Goal: Participate in discussion: Engage in conversation with other users on a specific topic

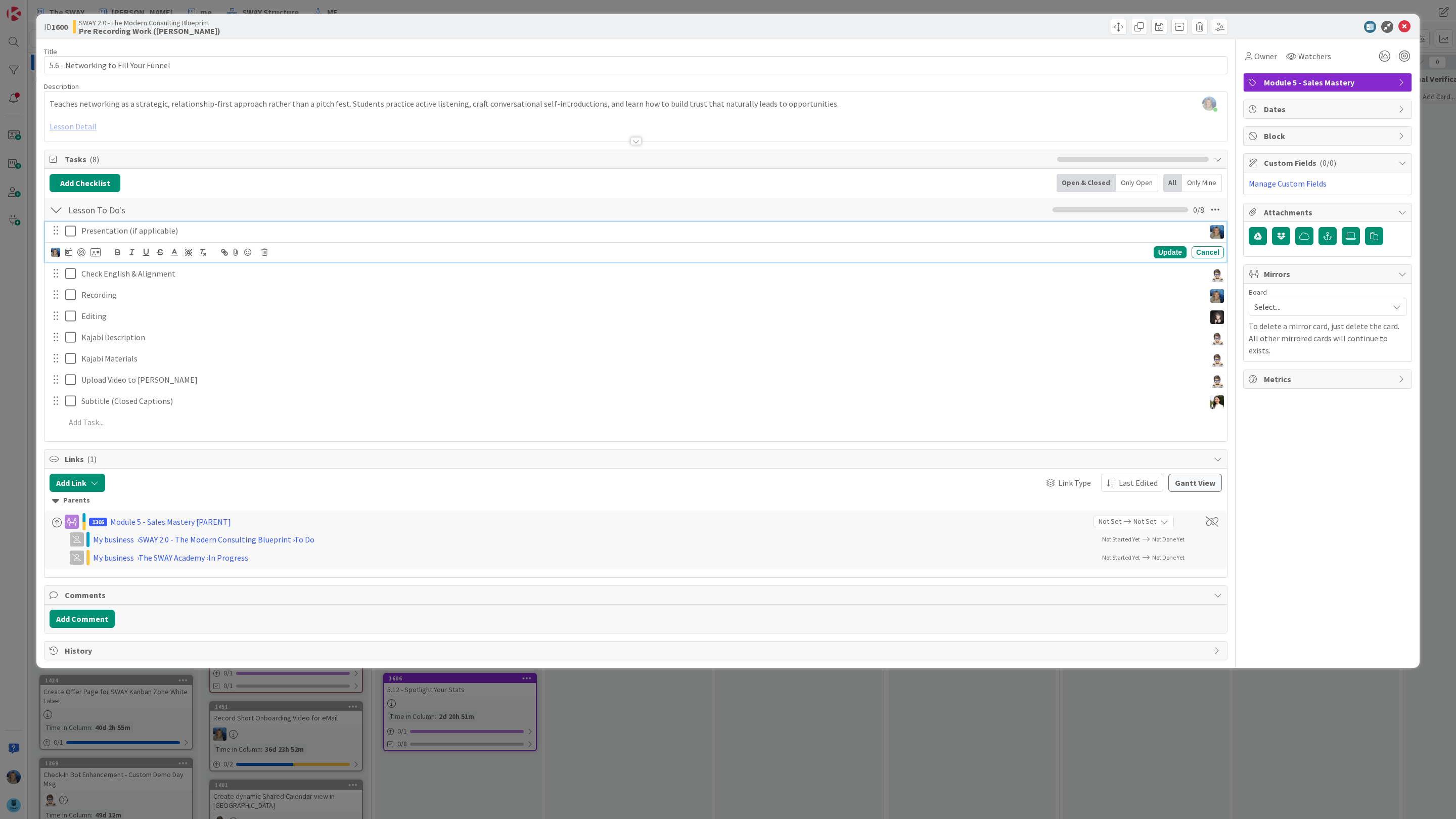
click at [213, 233] on p "Presentation (if applicable)" at bounding box center [640, 230] width 1120 height 11
click at [92, 623] on button "Add Comment" at bounding box center [82, 618] width 65 height 18
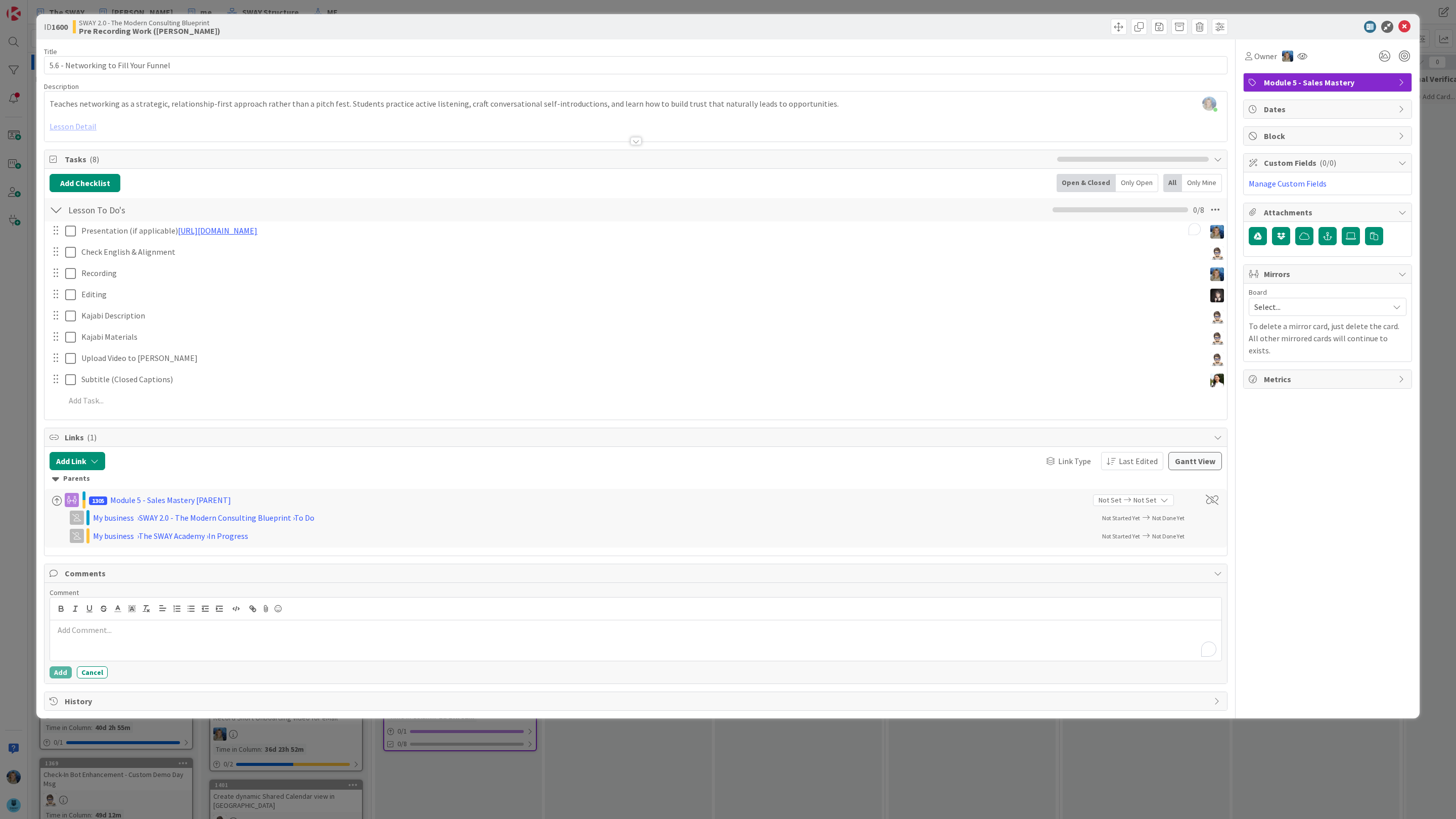
click at [102, 640] on div "To enrich screen reader interactions, please activate Accessibility in Grammarl…" at bounding box center [635, 640] width 1171 height 41
click at [122, 748] on div "ID 1600 SWAY 2.0 - The Modern Consulting Blueprint Pre Recording Work (Marina) …" at bounding box center [728, 410] width 1456 height 819
click at [122, 648] on div "@" at bounding box center [635, 640] width 1171 height 41
click at [115, 706] on li "[PERSON_NAME]" at bounding box center [135, 707] width 160 height 19
click at [60, 667] on div "Comment ﻿ @ [PERSON_NAME] ﻿ ready for eng - [URL][DOMAIN_NAME] Ascencia [PERSON…" at bounding box center [635, 632] width 1172 height 91
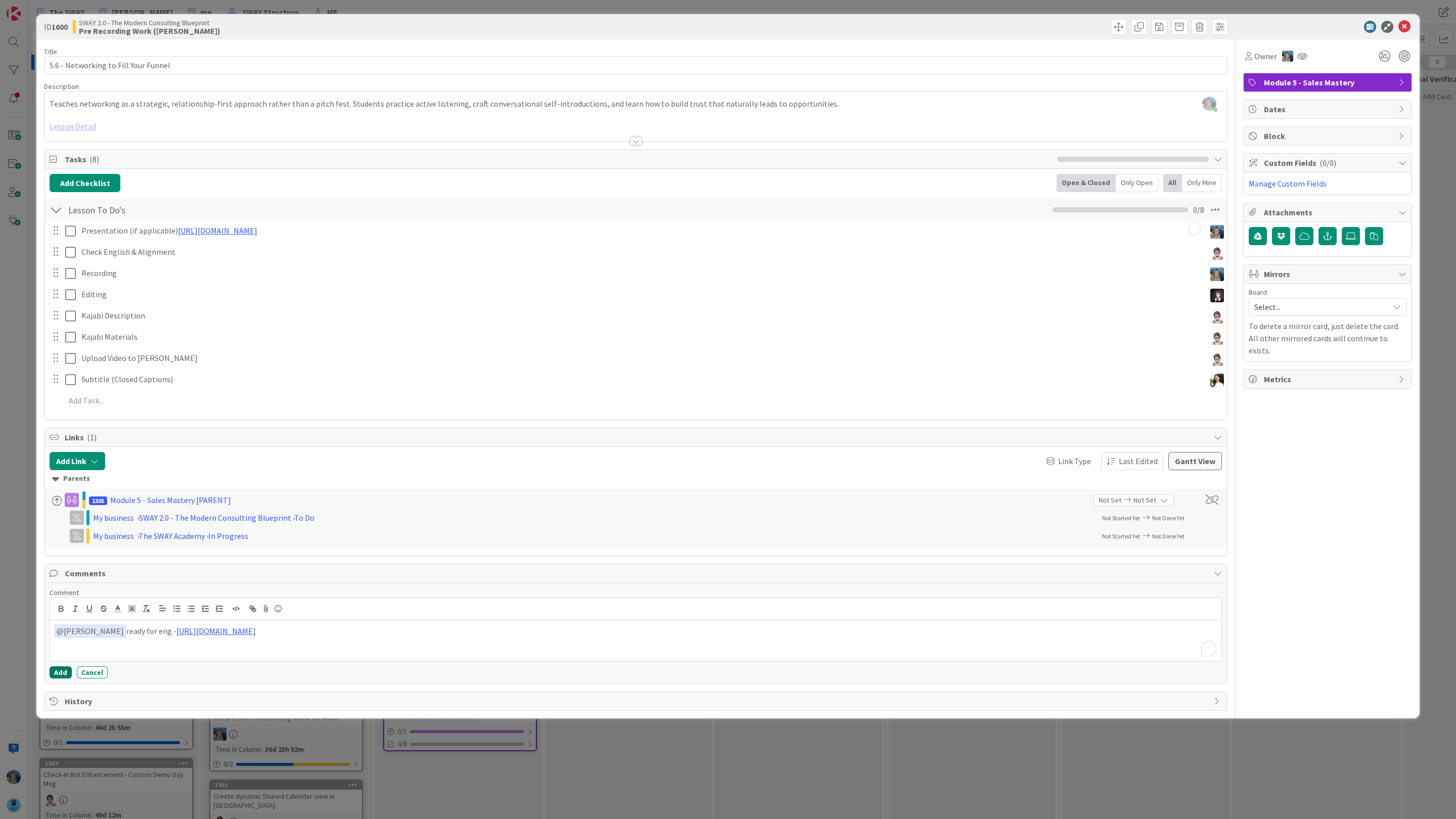
click at [60, 675] on button "Add" at bounding box center [60, 672] width 22 height 12
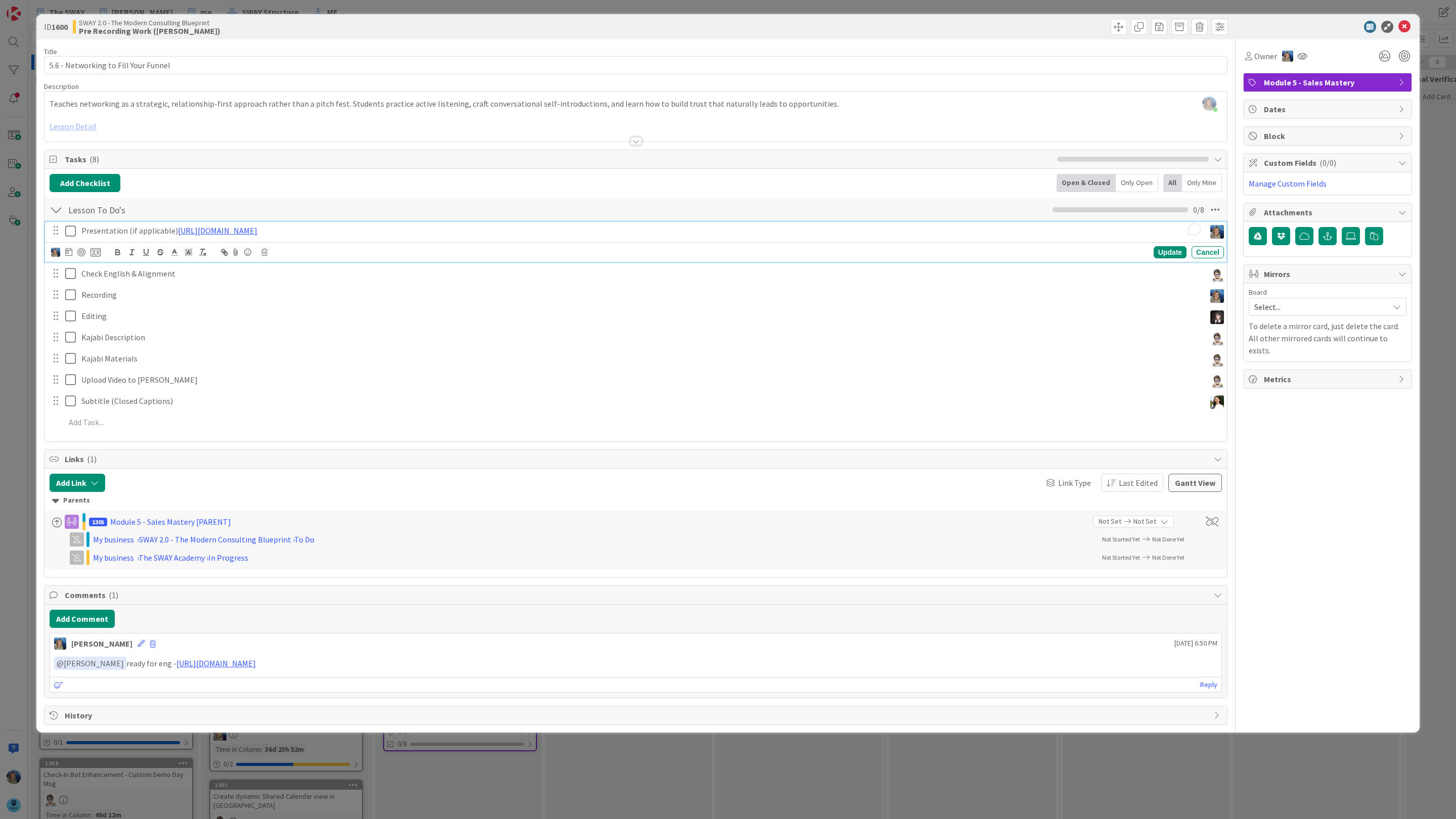
click at [538, 232] on p "Presentation (if applicable) [URL][DOMAIN_NAME]" at bounding box center [640, 230] width 1120 height 11
click at [644, 158] on span "Tasks ( 8 )" at bounding box center [558, 159] width 987 height 12
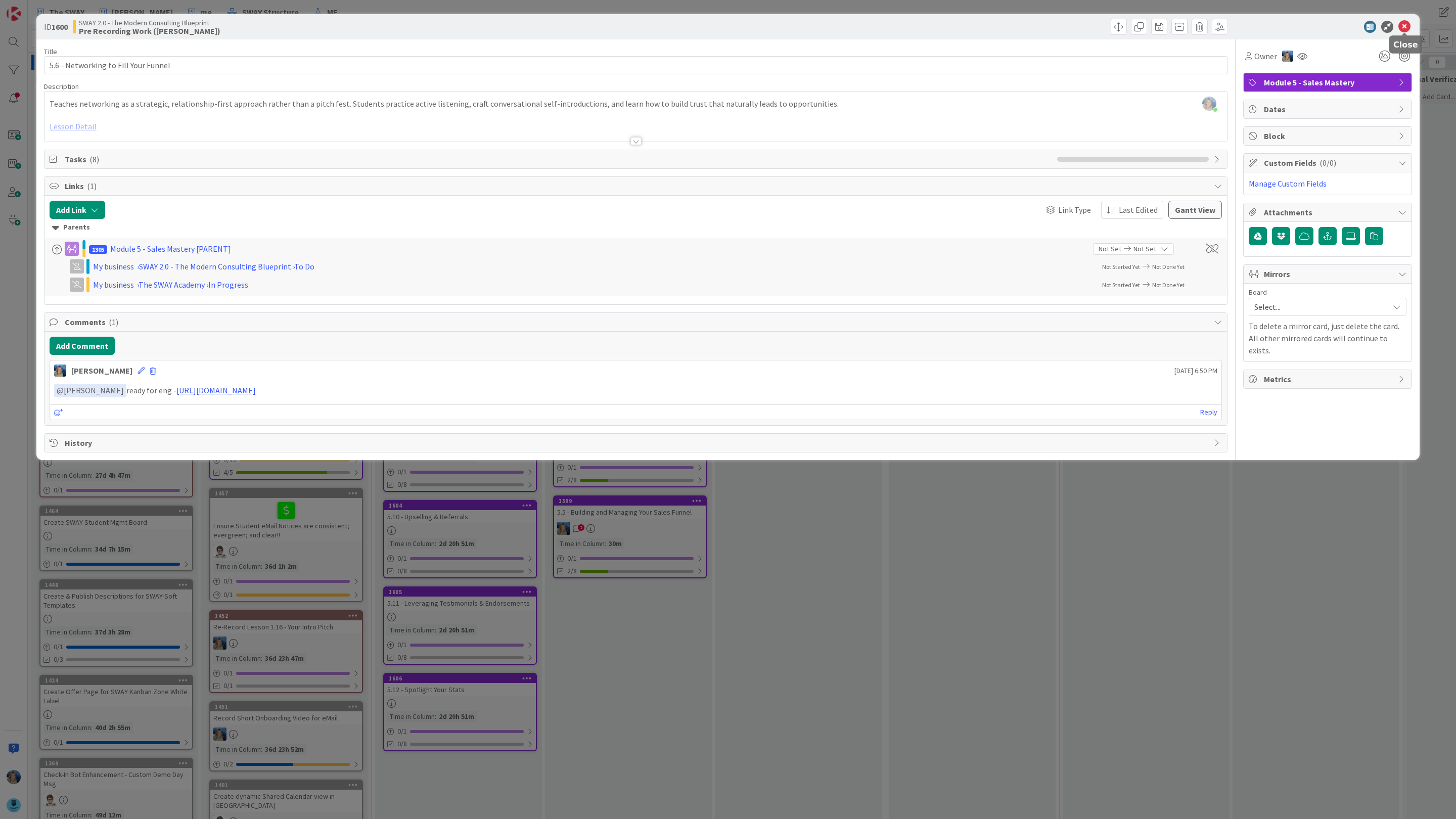
click at [1408, 26] on icon at bounding box center [1404, 27] width 12 height 12
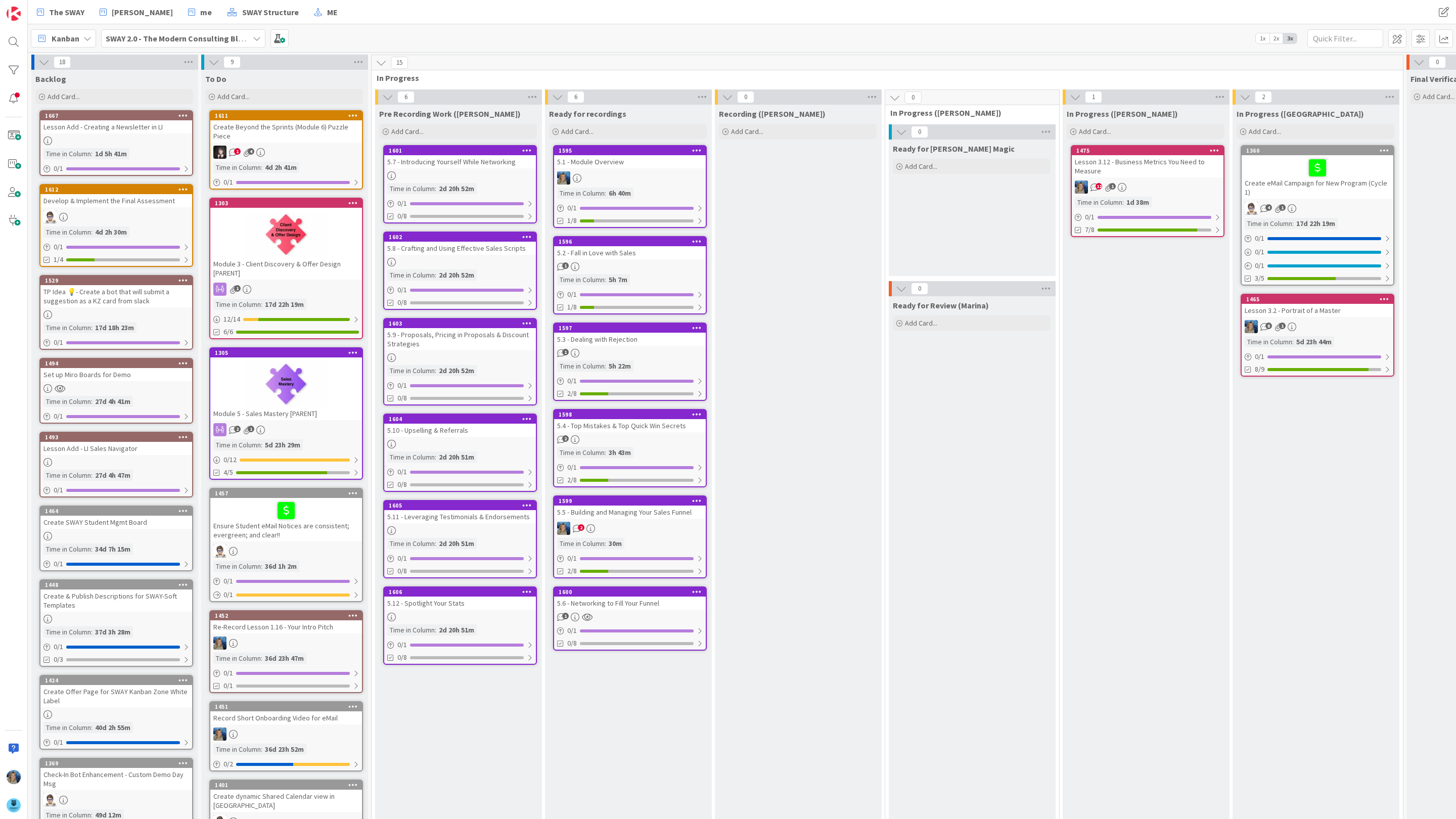
click at [652, 605] on div "5.6 - Networking to Fill Your Funnel" at bounding box center [630, 602] width 152 height 13
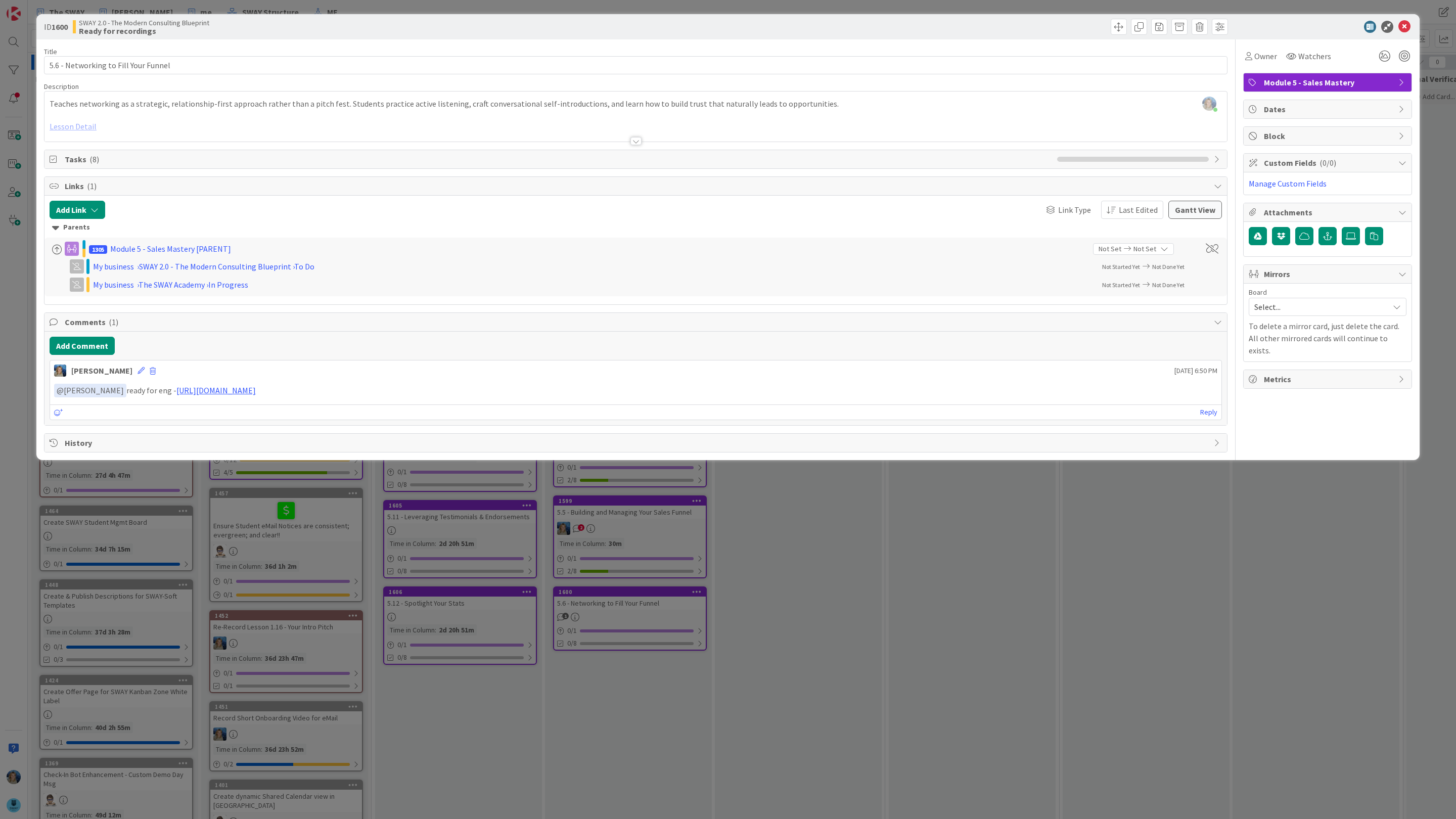
click at [1443, 188] on div "ID 1600 SWAY 2.0 - The Modern Consulting Blueprint Ready for recordings Title 3…" at bounding box center [728, 410] width 1456 height 819
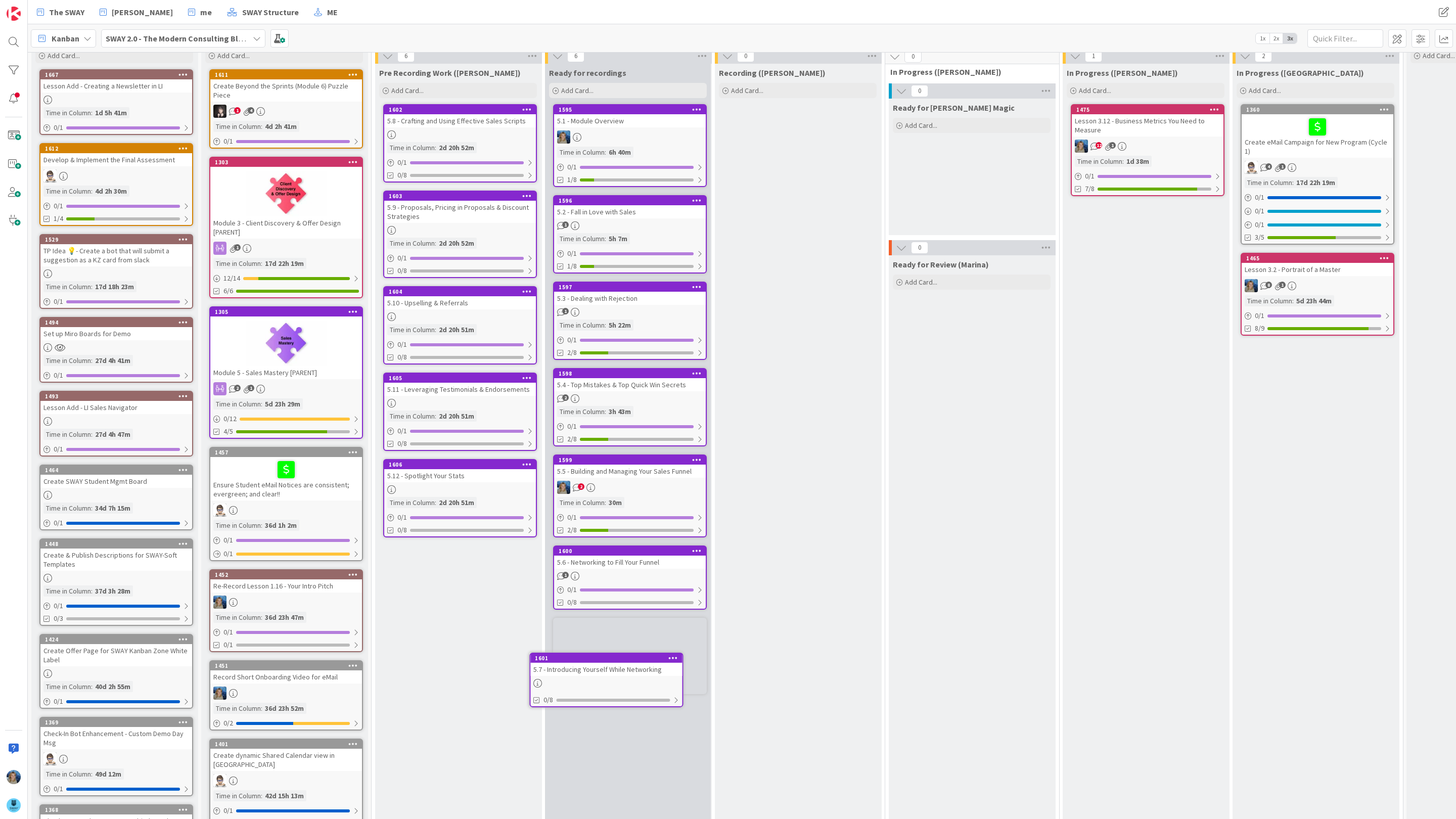
scroll to position [52, 0]
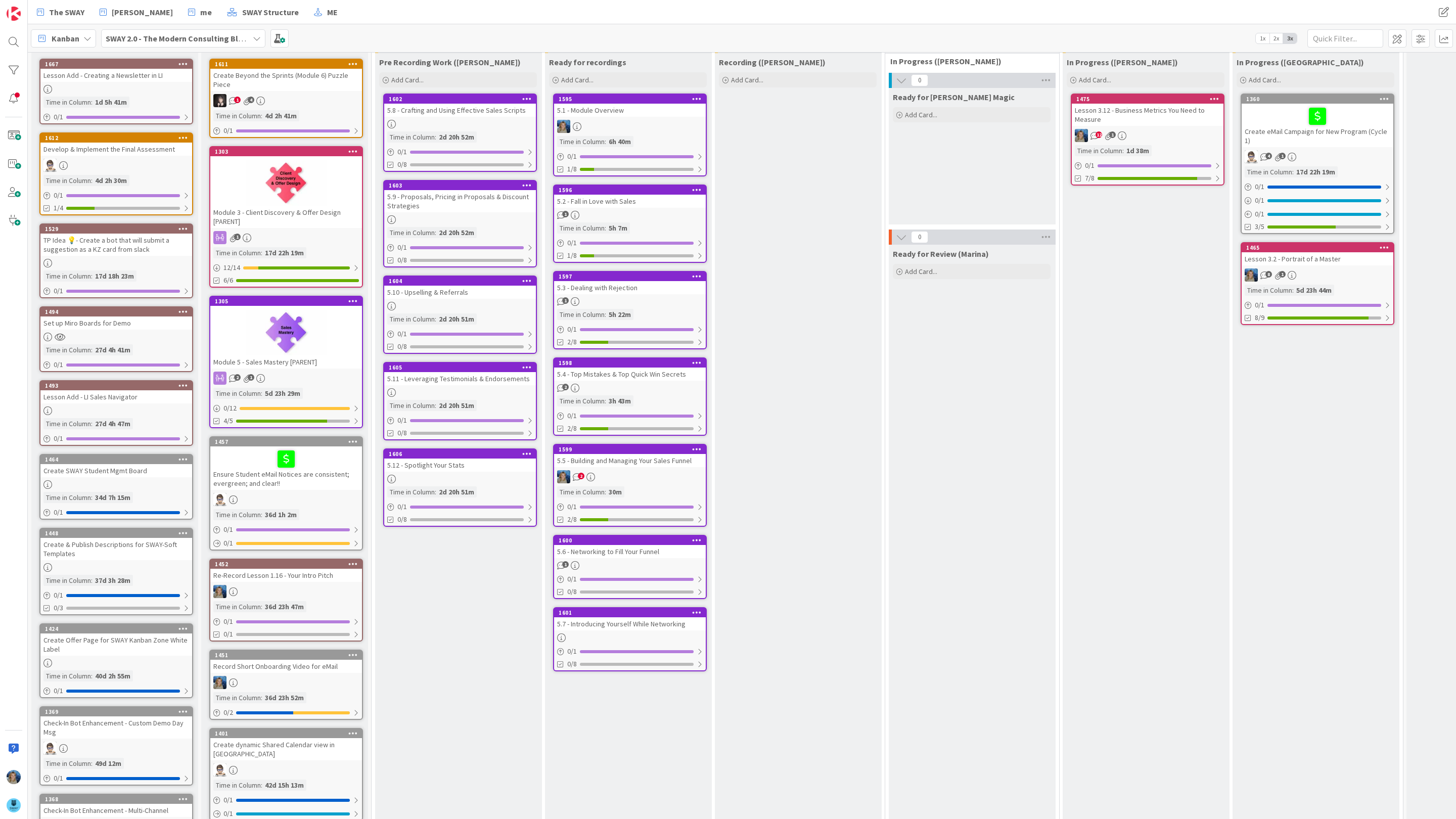
click at [632, 470] on div "2" at bounding box center [630, 476] width 152 height 13
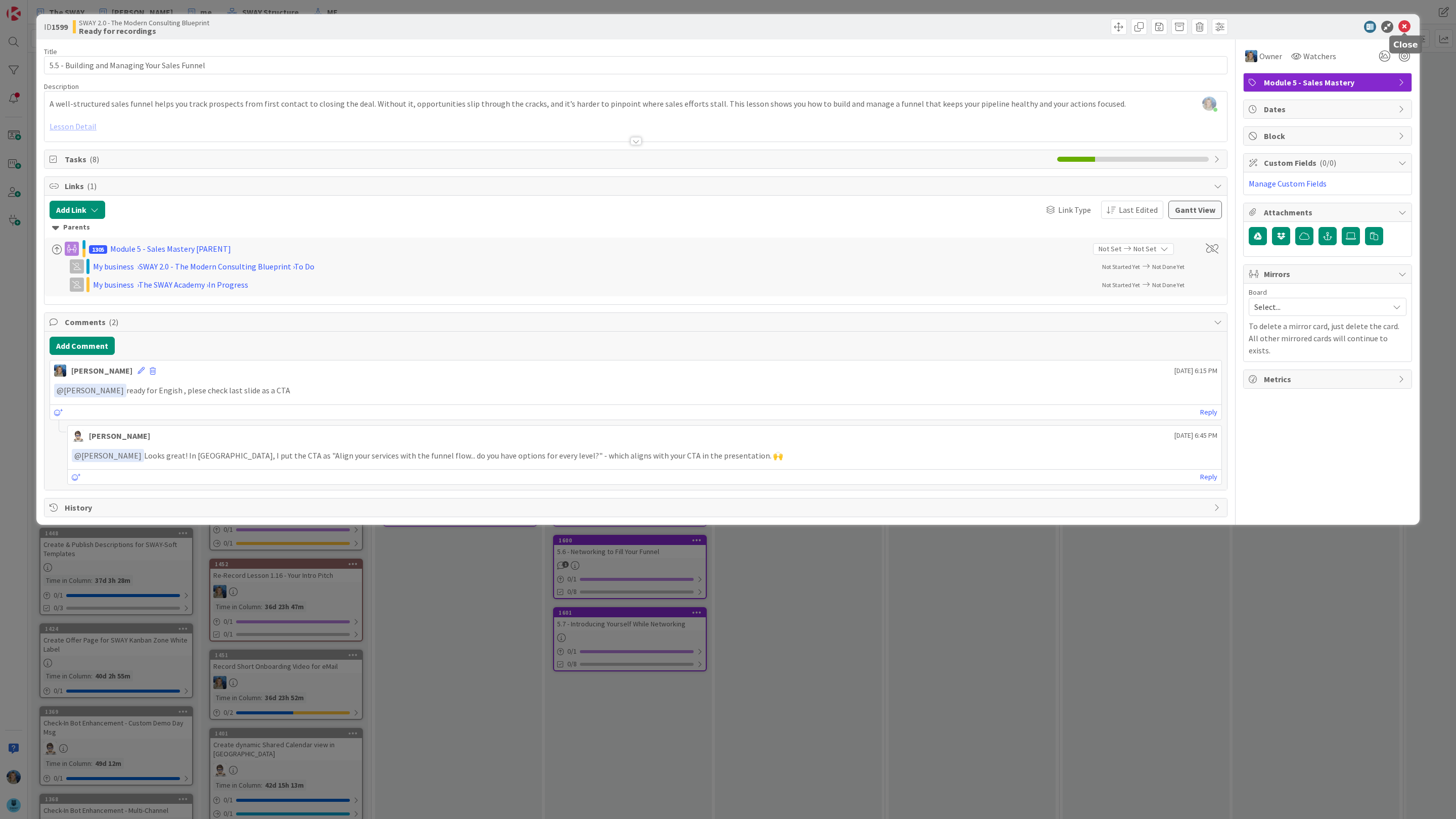
click at [1406, 26] on icon at bounding box center [1404, 27] width 12 height 12
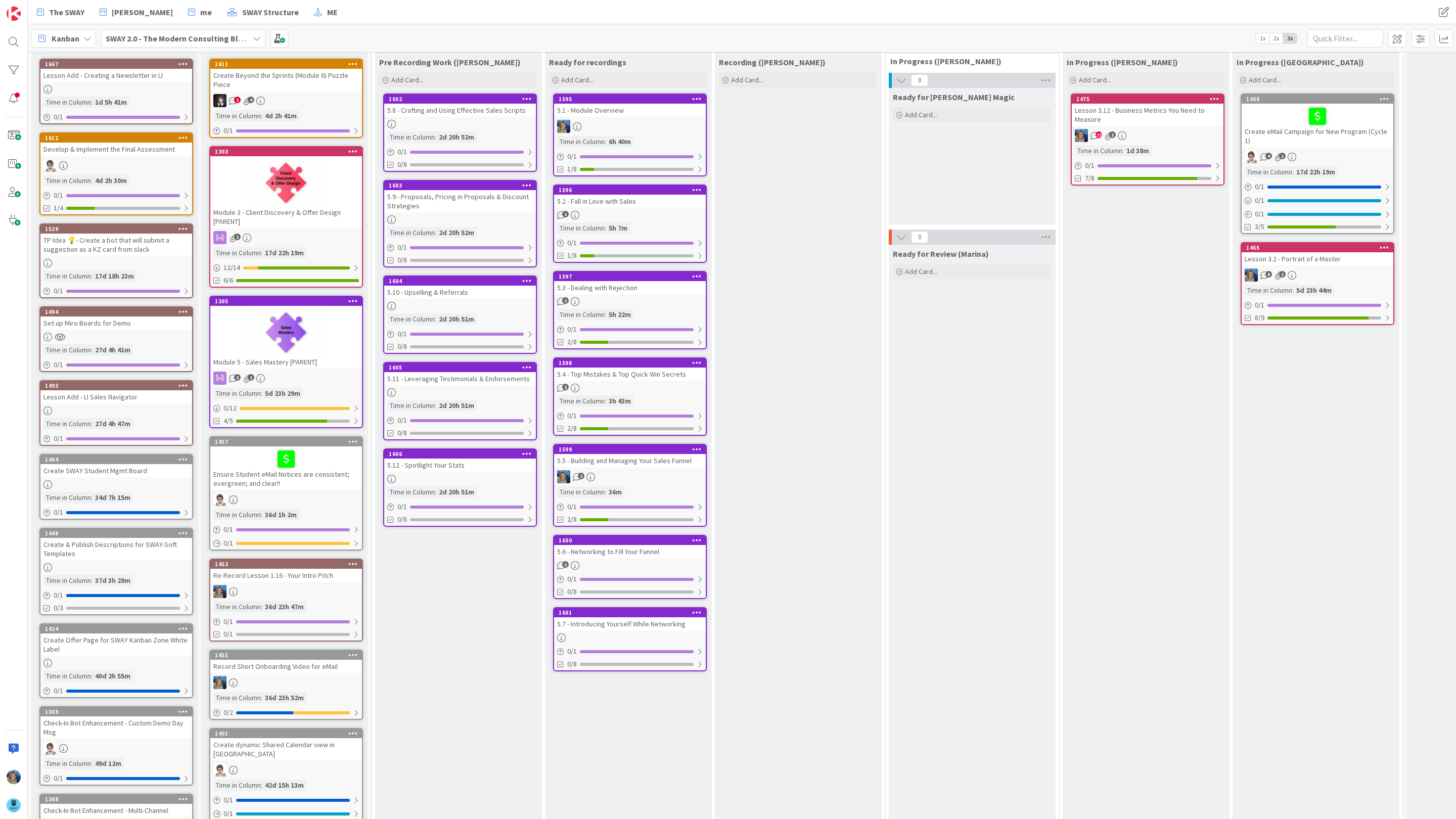
click at [499, 122] on div at bounding box center [460, 124] width 152 height 9
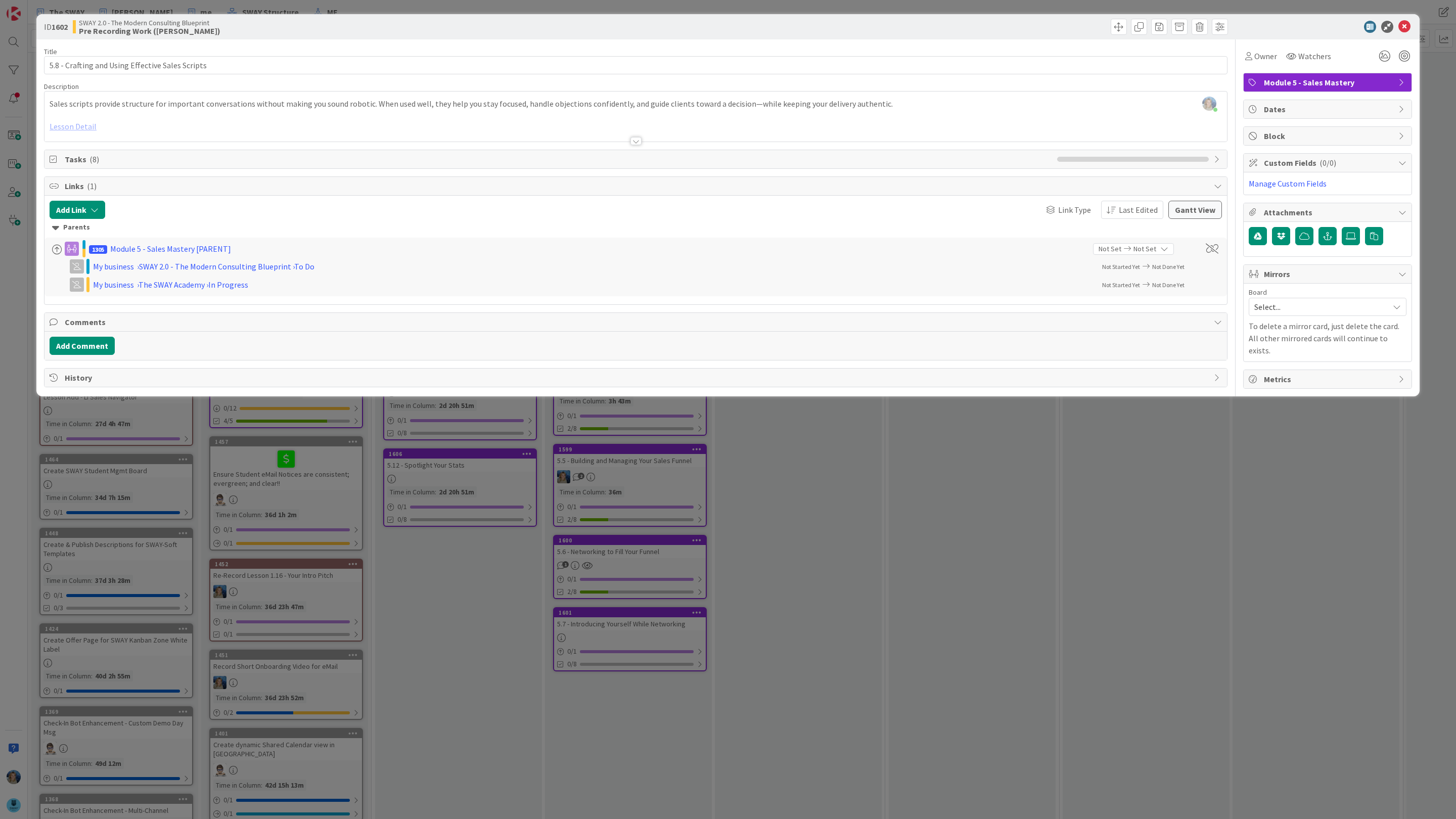
click at [1179, 536] on div "ID 1602 SWAY 2.0 - The Modern Consulting Blueprint Pre Recording Work (Marina) …" at bounding box center [728, 410] width 1456 height 819
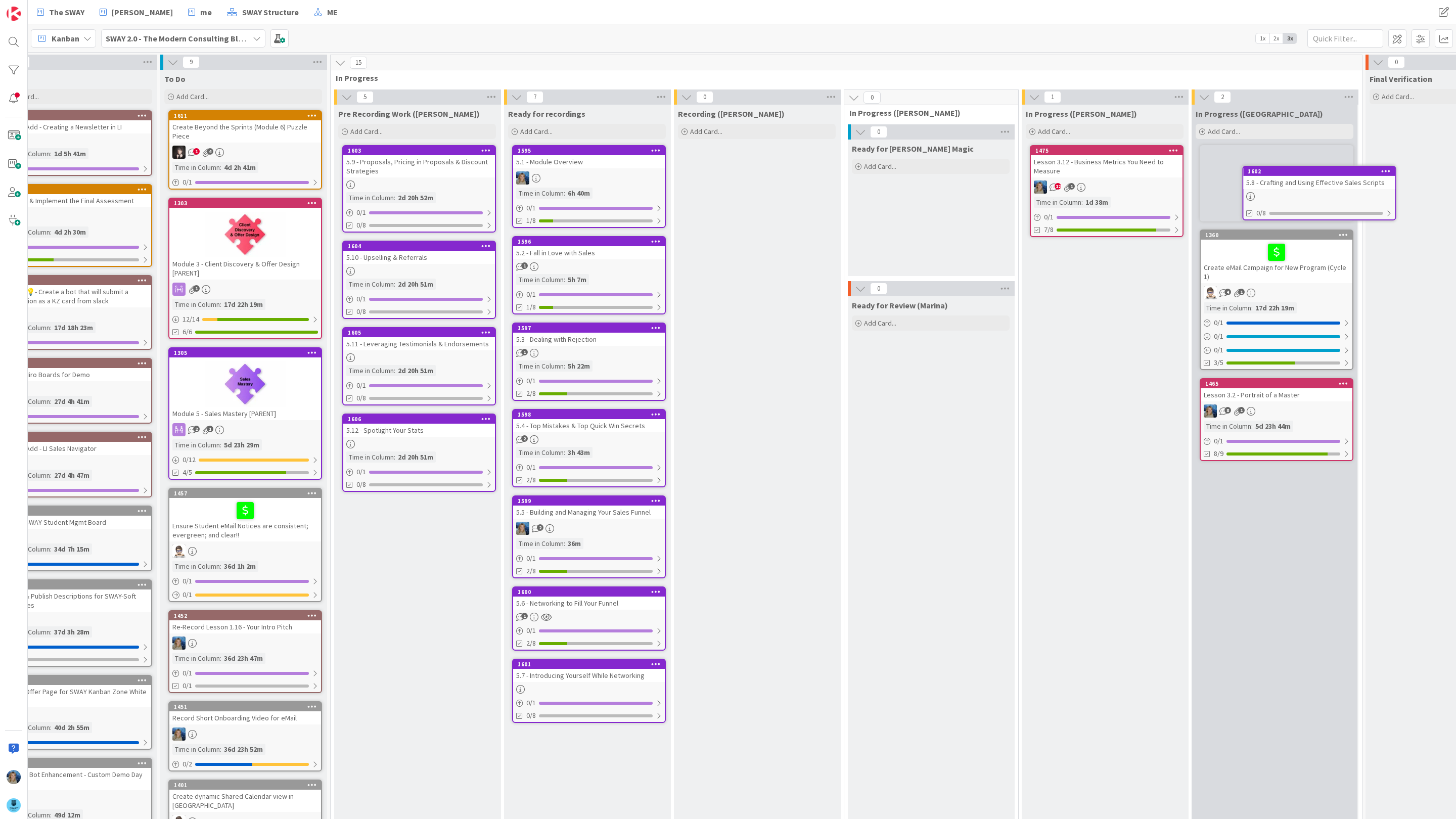
scroll to position [0, 43]
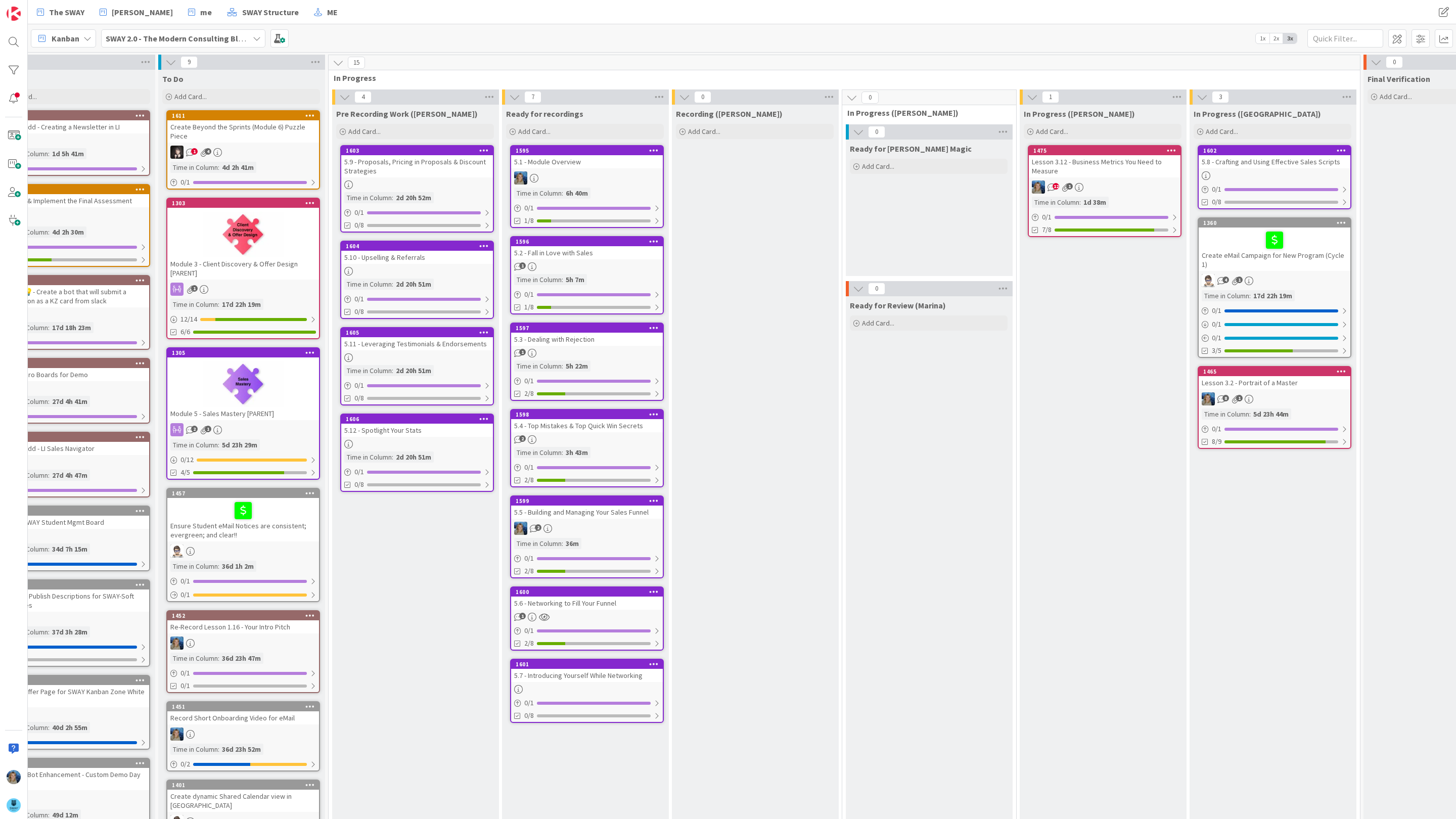
drag, startPoint x: 447, startPoint y: 111, endPoint x: 4, endPoint y: 457, distance: 562.1
click at [447, 175] on div "5.9 - Proposals, Pricing in Proposals & Discount Strategies" at bounding box center [417, 166] width 152 height 22
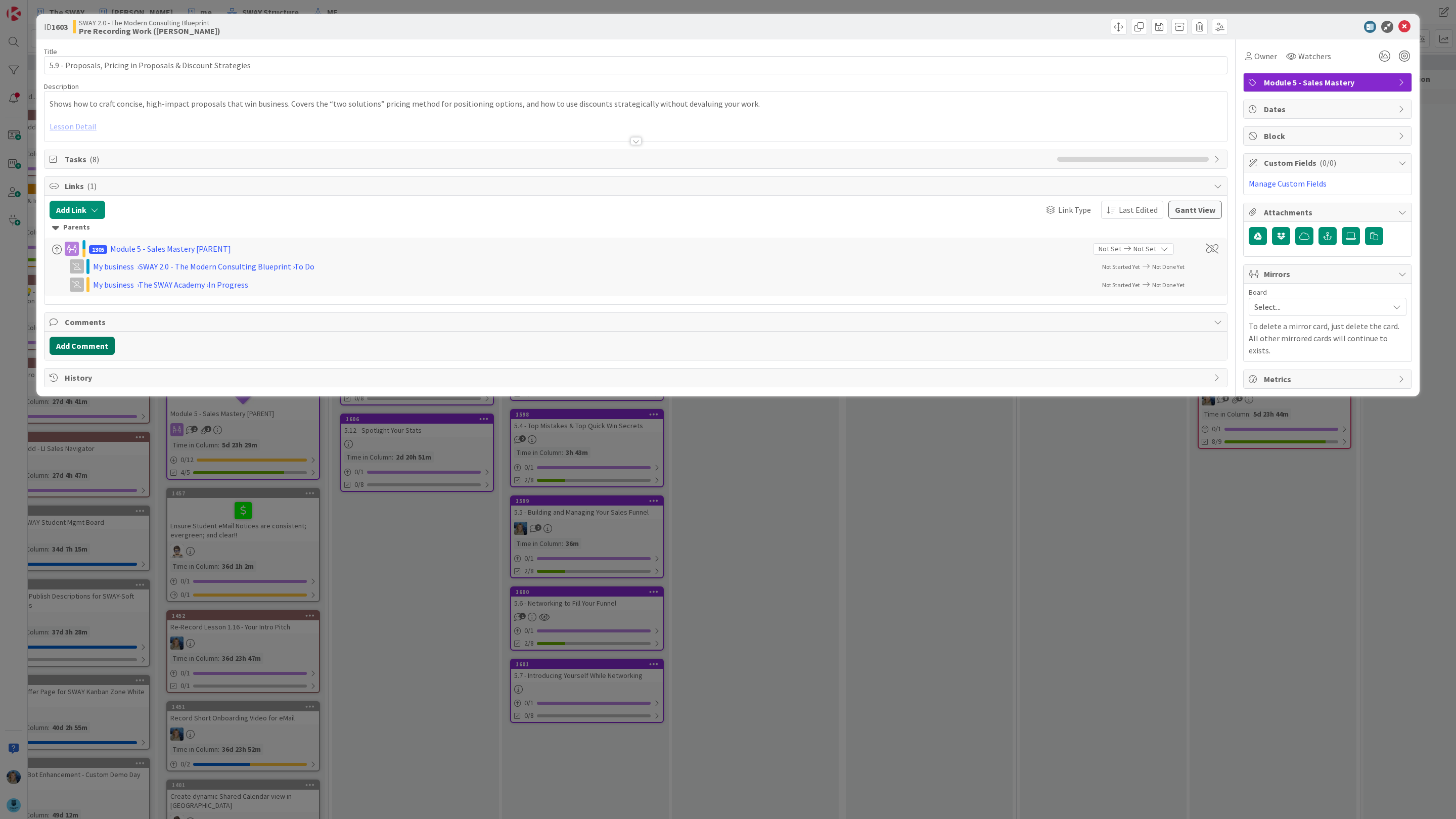
click at [95, 347] on button "Add Comment" at bounding box center [82, 345] width 65 height 18
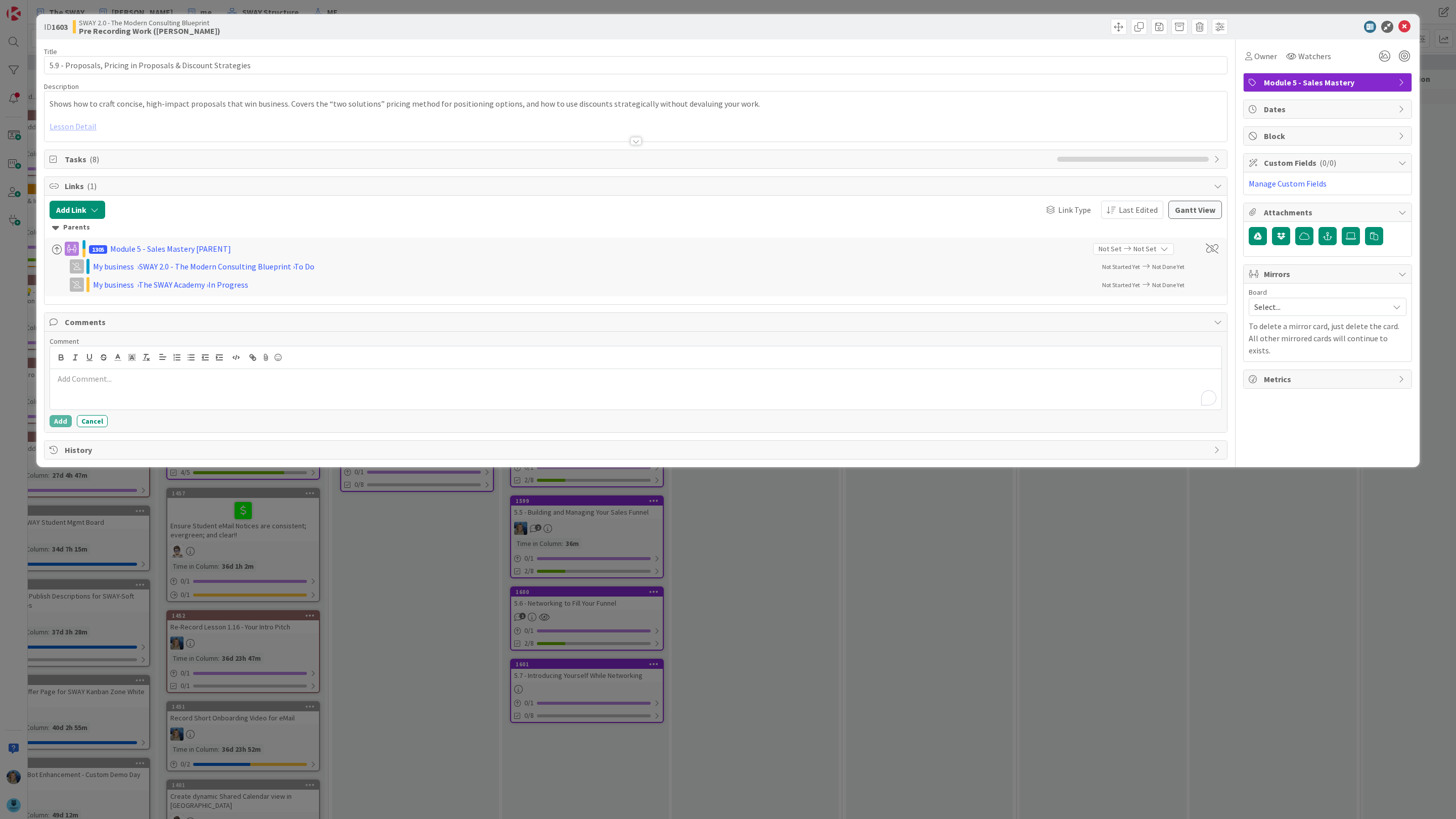
click at [93, 393] on div "To enrich screen reader interactions, please activate Accessibility in Grammarl…" at bounding box center [635, 389] width 1171 height 41
click at [124, 498] on li "[PERSON_NAME]" at bounding box center [135, 495] width 160 height 19
click at [198, 384] on p "﻿ @ [PERSON_NAME] ﻿ i think we have this lesson? [URL][DOMAIN_NAME]" at bounding box center [635, 379] width 1163 height 13
click at [63, 420] on button "Add" at bounding box center [60, 421] width 22 height 12
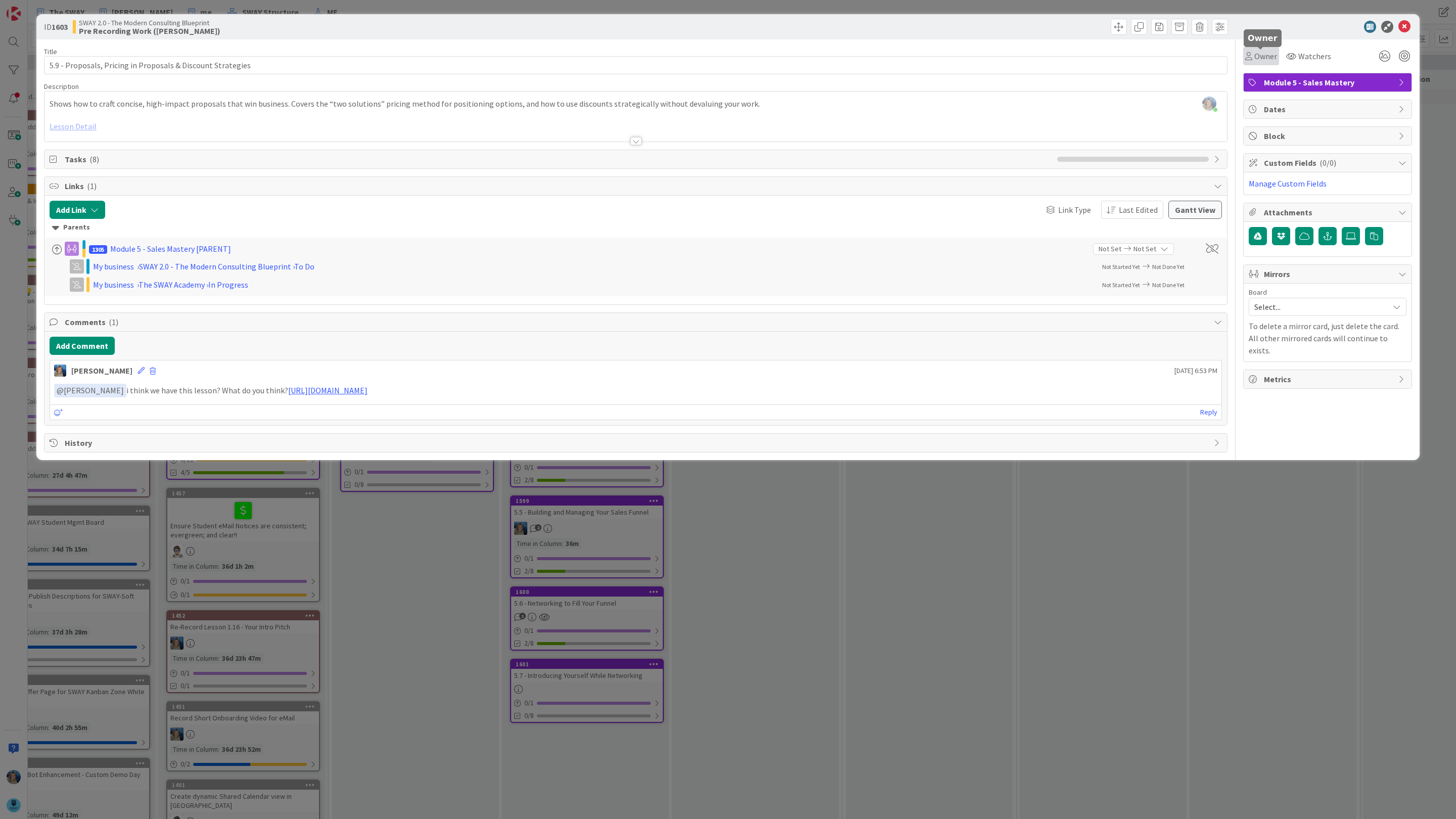
click at [1257, 51] on span "Owner" at bounding box center [1266, 56] width 23 height 12
click at [1269, 129] on img at bounding box center [1268, 129] width 15 height 15
click at [1406, 26] on icon at bounding box center [1404, 27] width 12 height 12
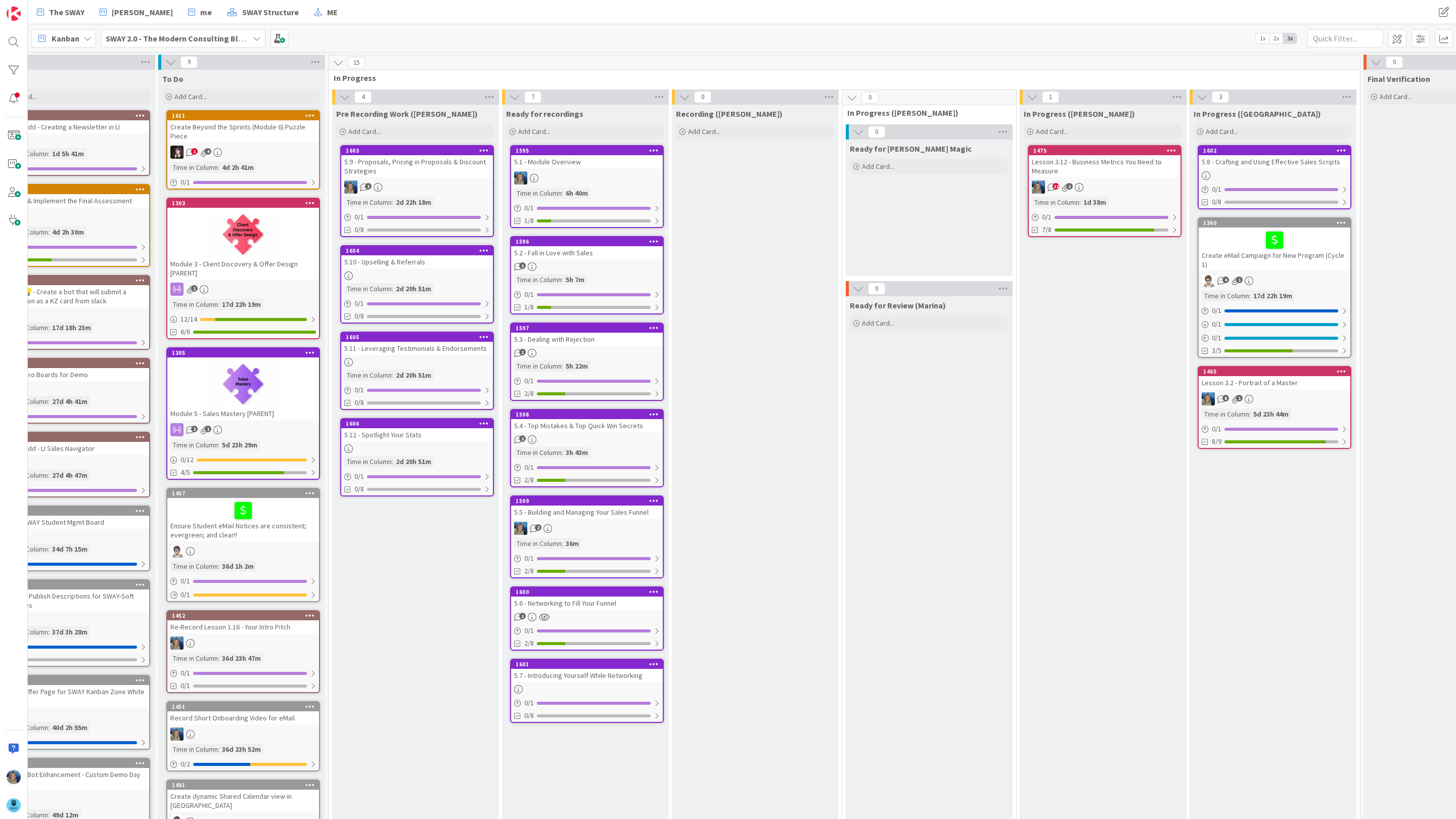
click at [445, 268] on div "5.10 - Upselling & Referrals" at bounding box center [417, 262] width 152 height 13
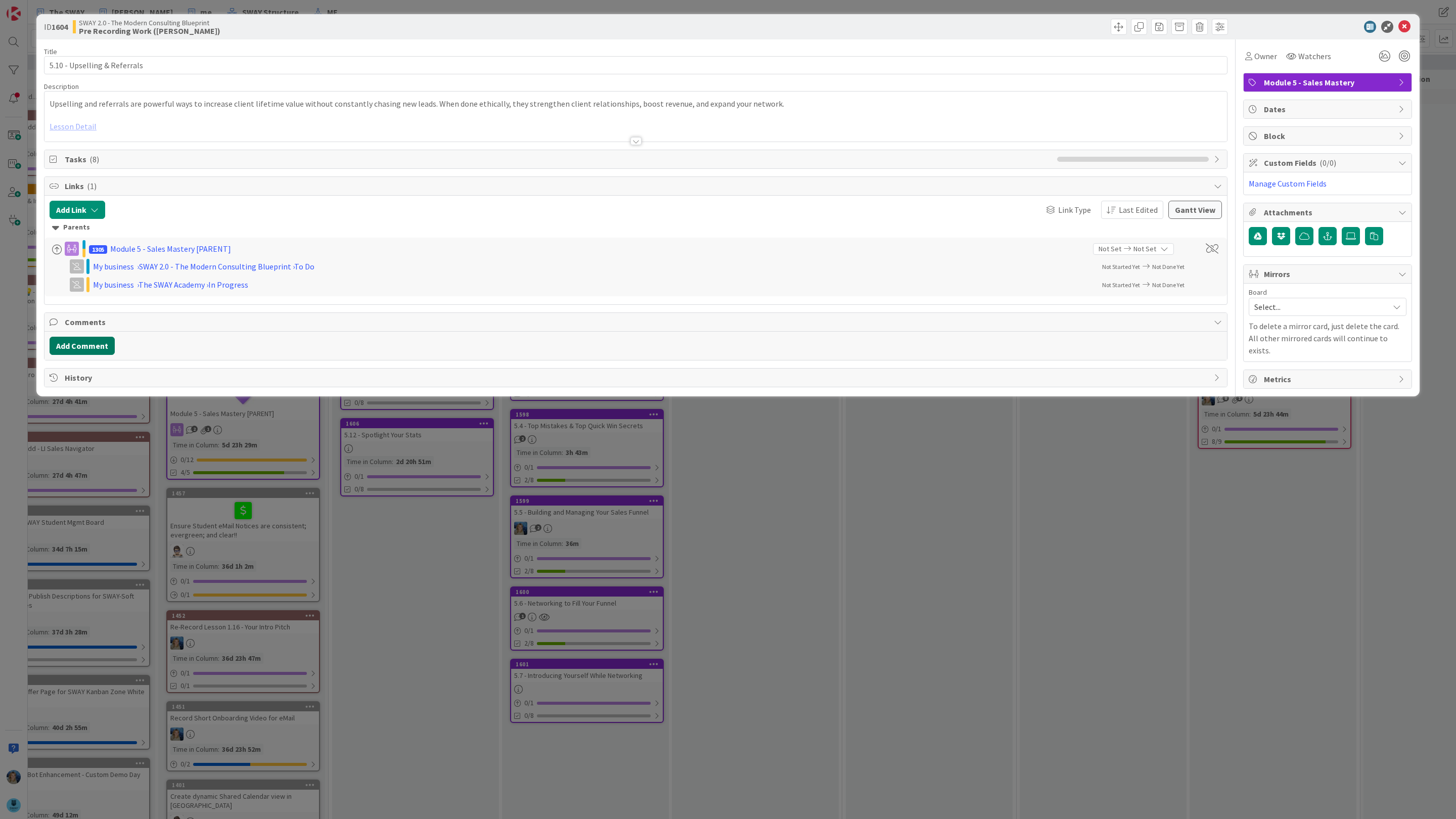
click at [91, 346] on button "Add Comment" at bounding box center [82, 345] width 65 height 18
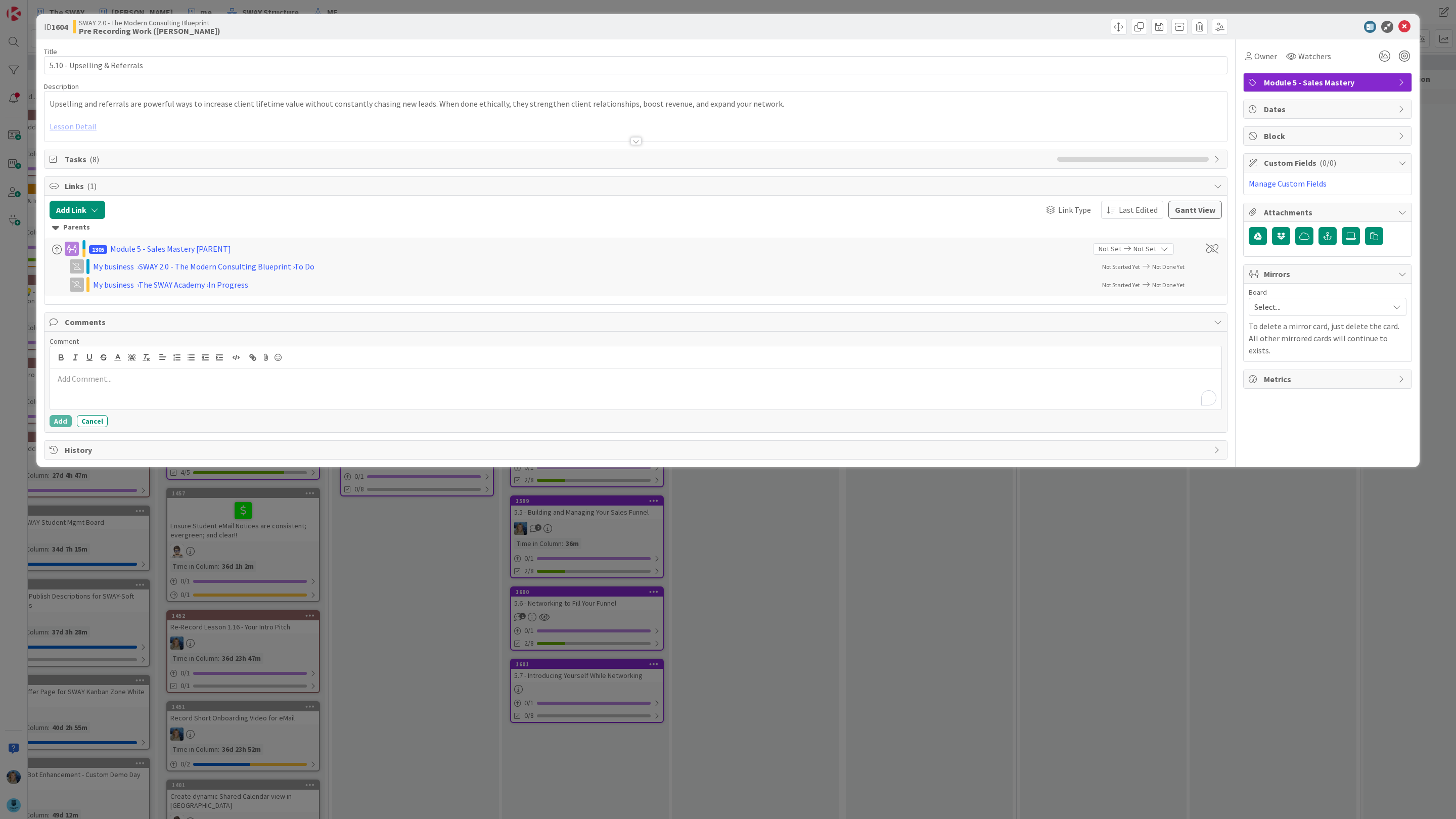
click at [92, 389] on div "To enrich screen reader interactions, please activate Accessibility in Grammarl…" at bounding box center [635, 389] width 1171 height 41
click at [118, 503] on li "[PERSON_NAME]" at bounding box center [135, 495] width 160 height 19
click at [196, 381] on p "﻿ @ [PERSON_NAME] ﻿ And we have this about uoseling, is it good enough or do we…" at bounding box center [635, 379] width 1163 height 13
click at [54, 420] on button "Add" at bounding box center [60, 421] width 22 height 12
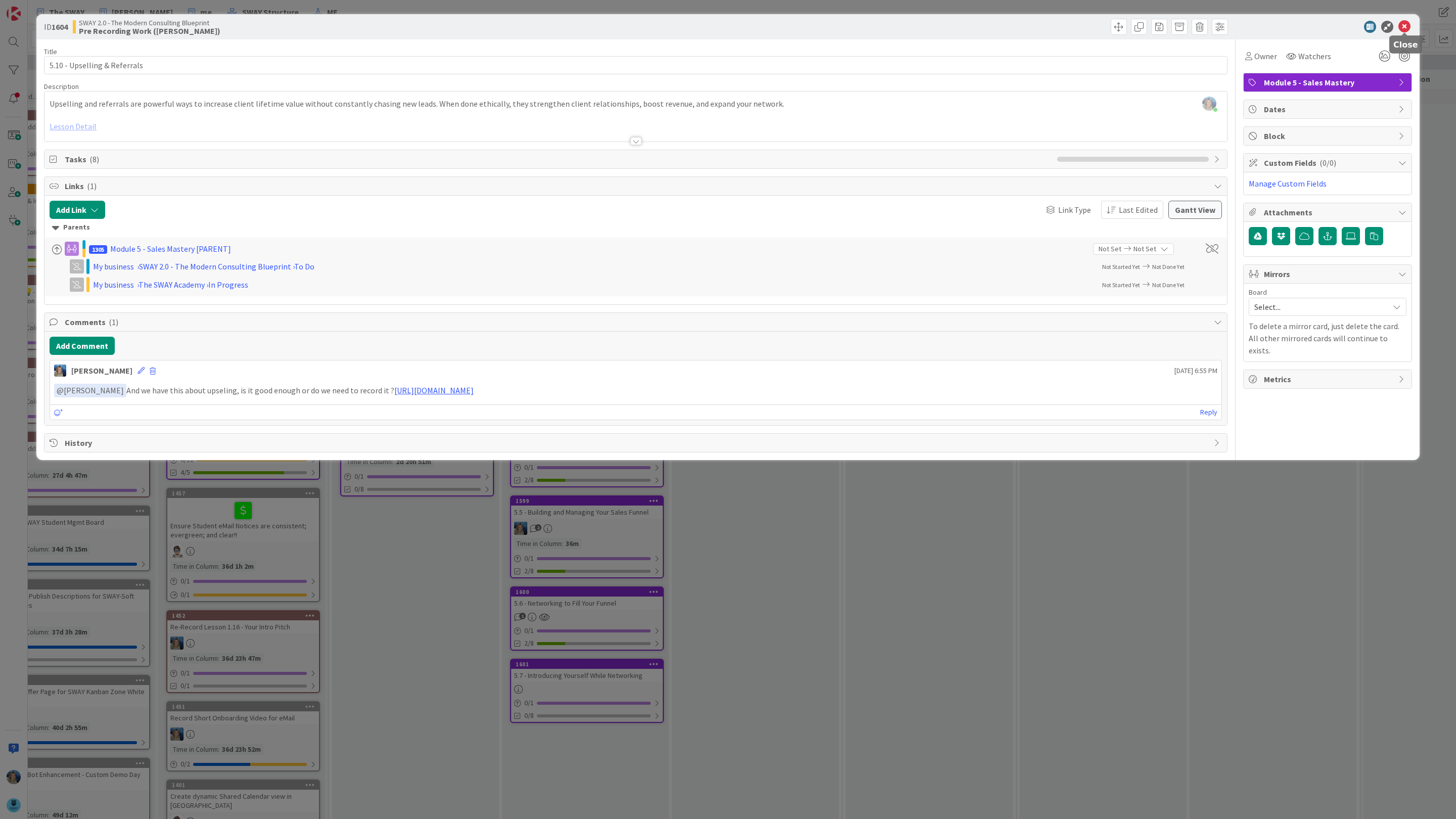
click at [1409, 28] on icon at bounding box center [1404, 27] width 12 height 12
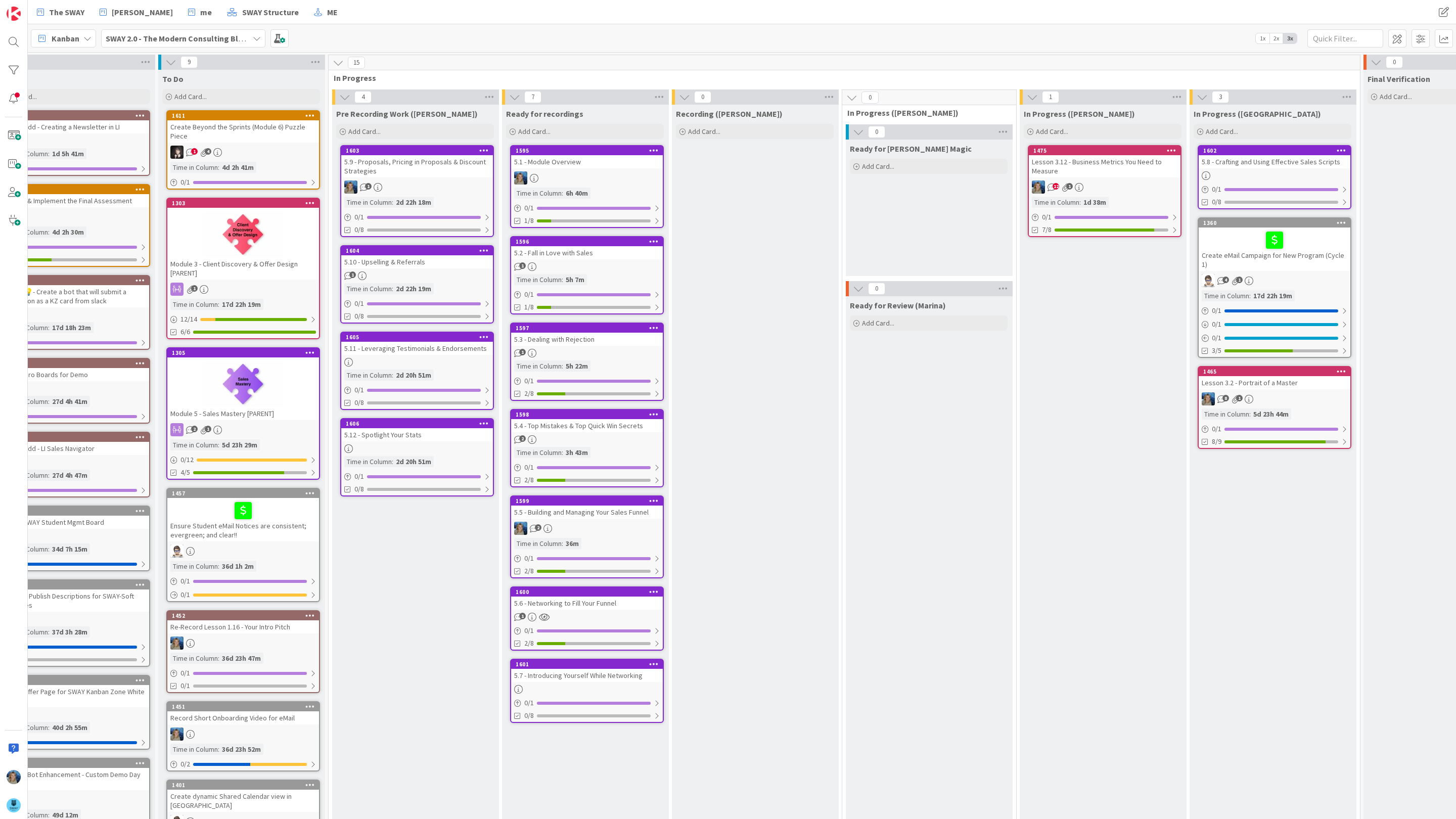
click at [444, 271] on div "1" at bounding box center [417, 276] width 152 height 9
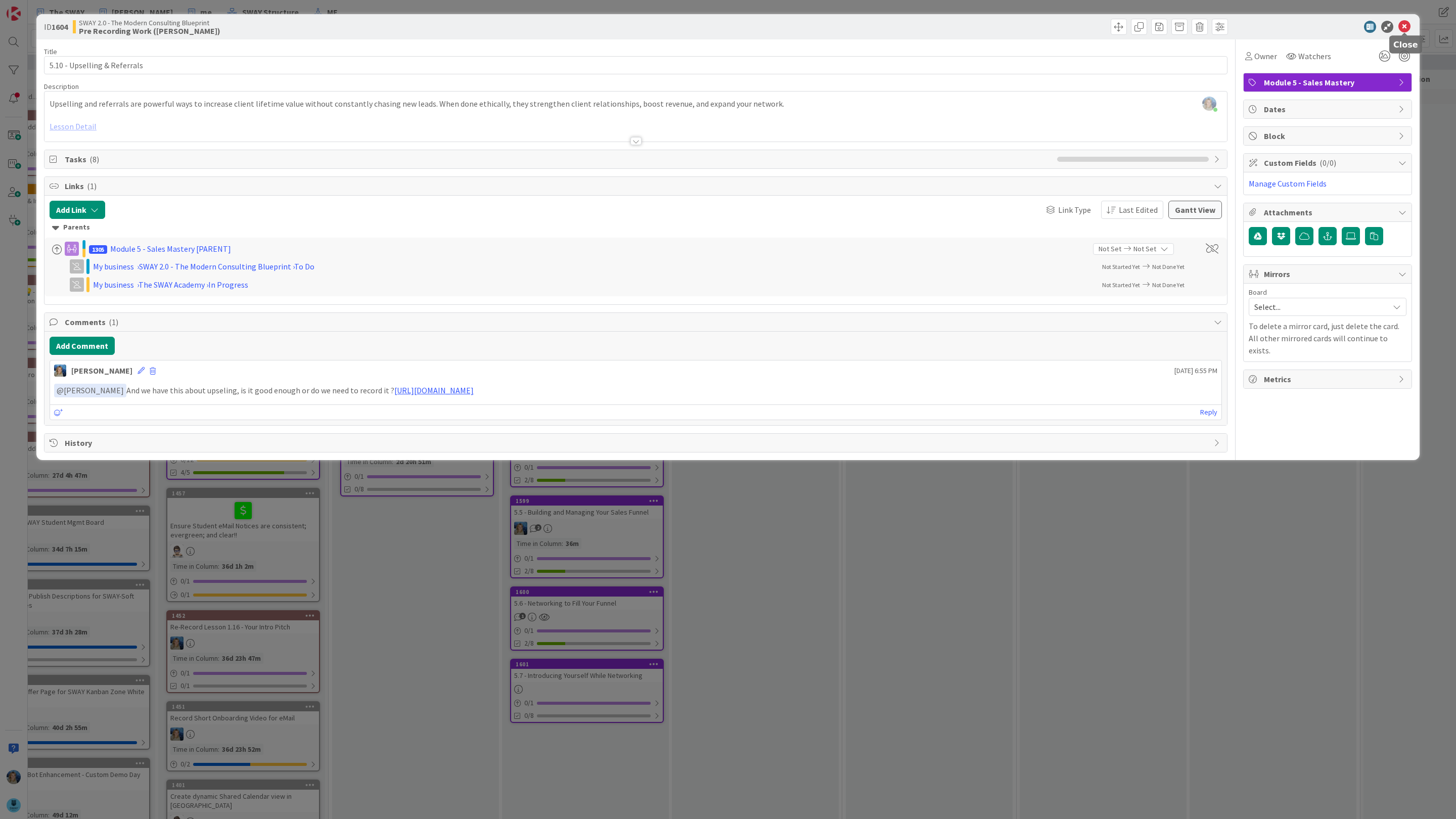
click at [1403, 26] on icon at bounding box center [1404, 27] width 12 height 12
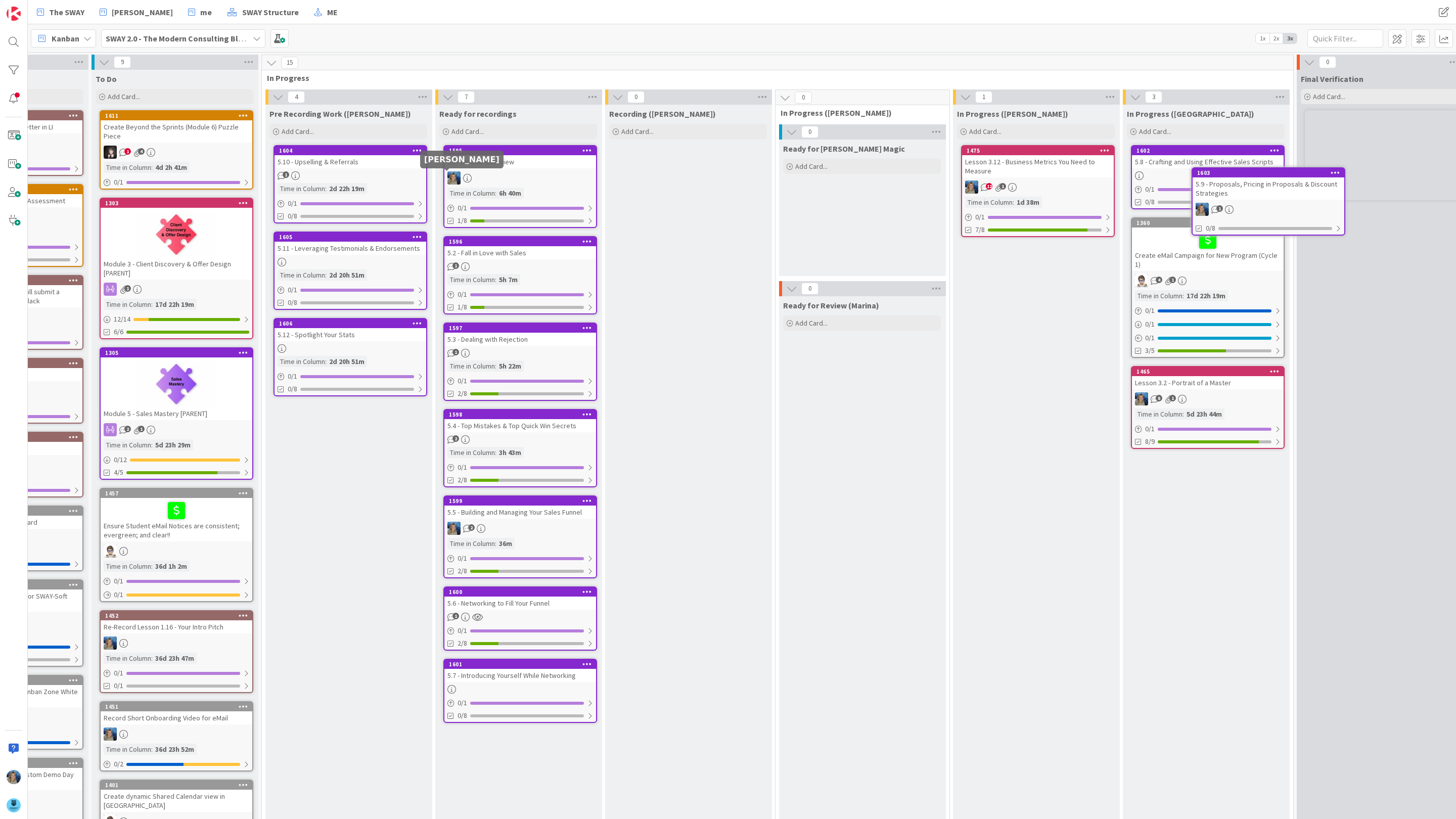
scroll to position [0, 122]
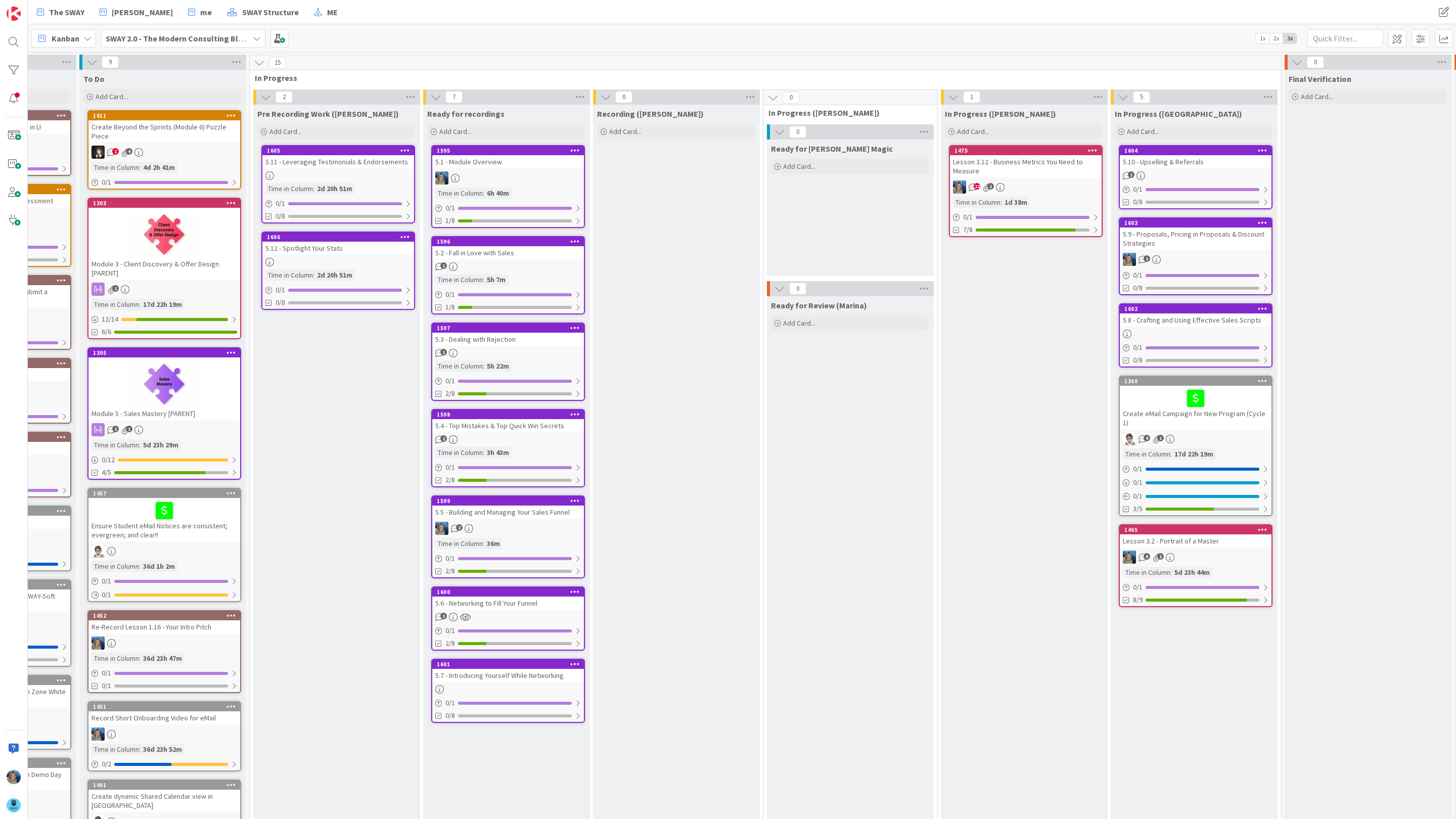
click at [366, 166] on div "5.11 - Leveraging Testimonials & Endorsements" at bounding box center [338, 161] width 152 height 13
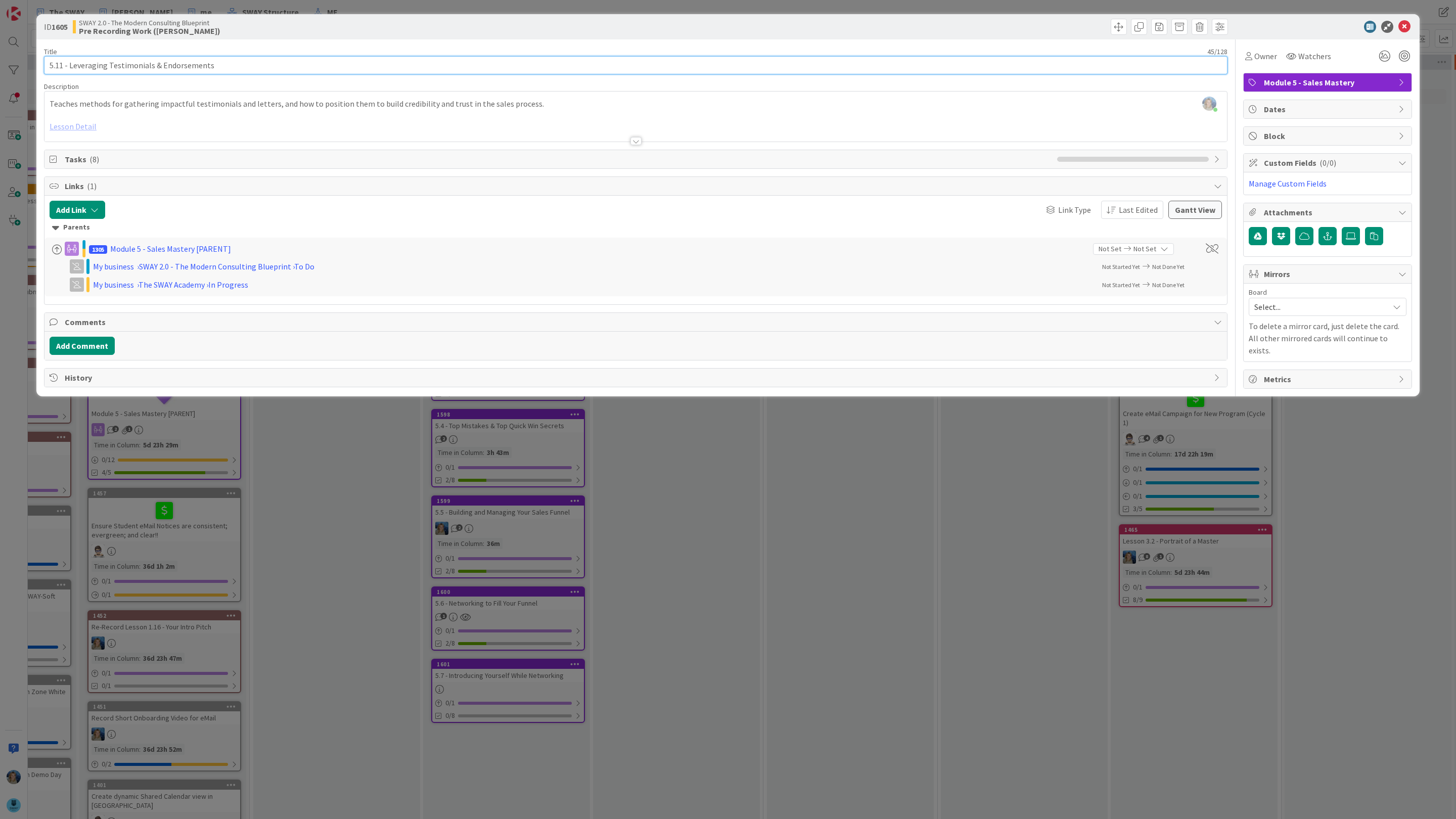
drag, startPoint x: 227, startPoint y: 63, endPoint x: 43, endPoint y: 63, distance: 184.0
click at [44, 63] on input "5.11 - Leveraging Testimonials & Endorsements" at bounding box center [635, 65] width 1183 height 18
click at [1408, 26] on icon at bounding box center [1404, 27] width 12 height 12
